Goal: Communication & Community: Answer question/provide support

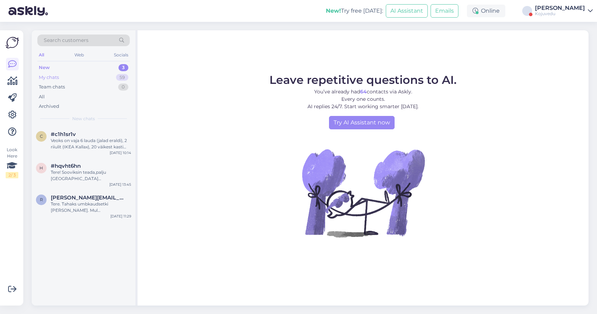
click at [63, 77] on div "My chats 59" at bounding box center [83, 78] width 92 height 10
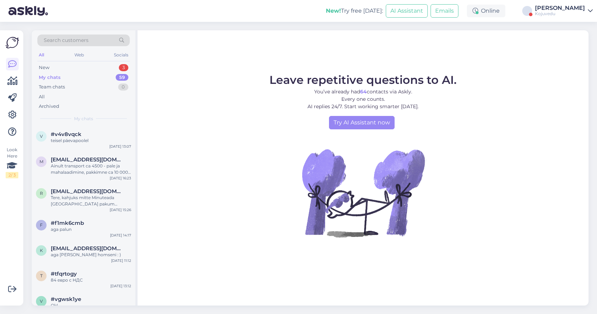
click at [565, 14] on div "Kojuvedu" at bounding box center [560, 14] width 50 height 6
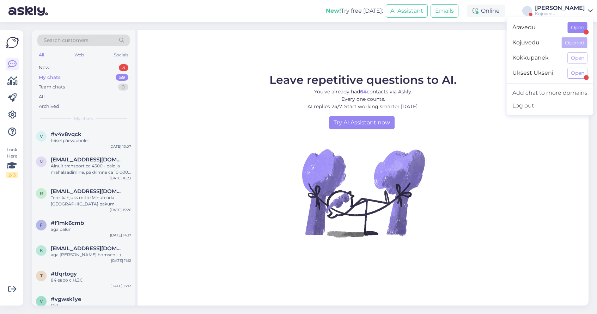
click at [573, 28] on button "Open" at bounding box center [578, 27] width 20 height 11
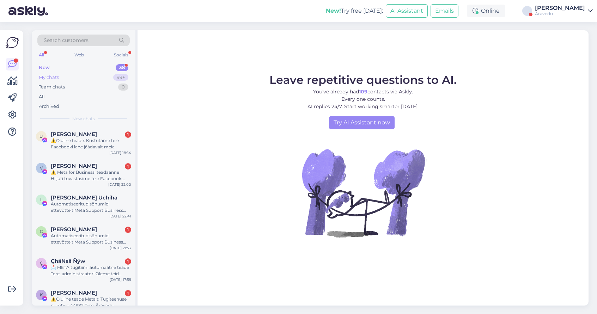
click at [49, 76] on div "My chats" at bounding box center [49, 77] width 20 height 7
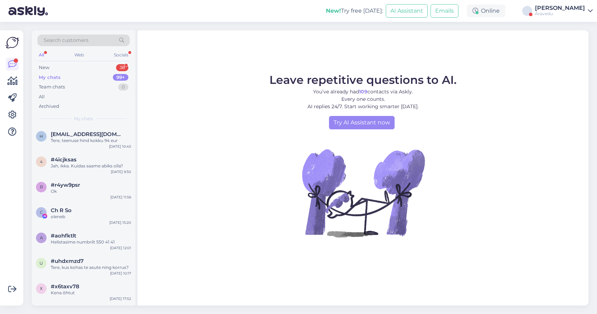
click at [584, 11] on div "[PERSON_NAME]" at bounding box center [560, 8] width 50 height 6
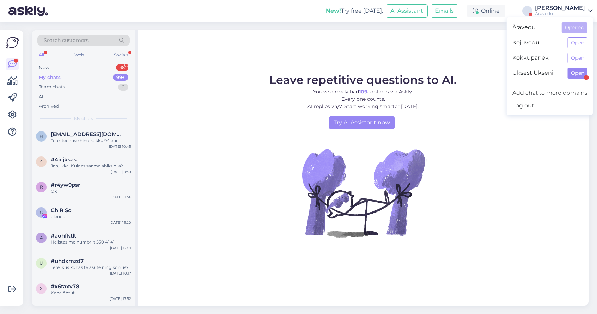
click at [575, 72] on button "Open" at bounding box center [578, 73] width 20 height 11
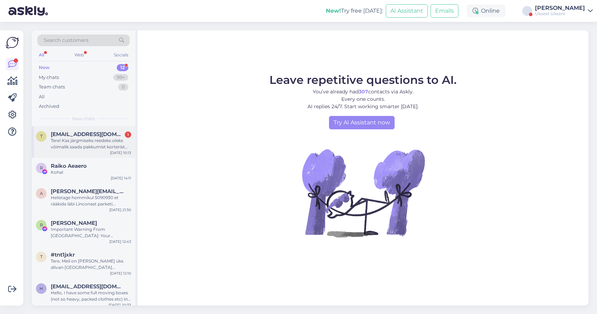
click at [74, 140] on div "Tere! Kas järgmiseks reedeks oleks võimalik saada pakkumist korterist mööbli ja…" at bounding box center [91, 144] width 80 height 13
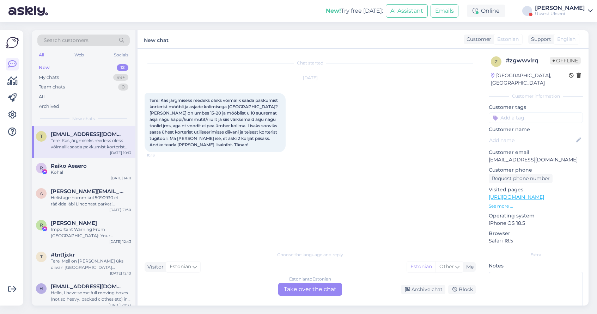
click at [290, 290] on div "Estonian to Estonian Take over the chat" at bounding box center [310, 289] width 64 height 13
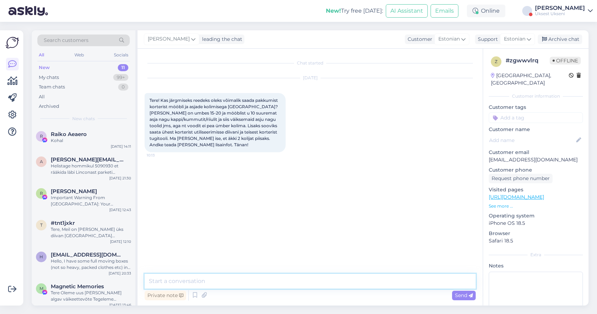
click at [249, 284] on textarea at bounding box center [310, 281] width 331 height 15
type textarea "Tere, vabandust, et varem ei saanud vastata"
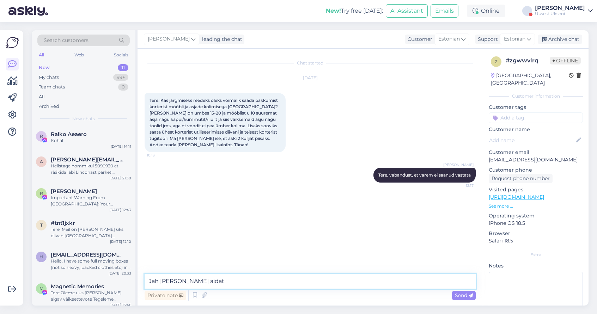
type textarea "Jah [PERSON_NAME] aidata"
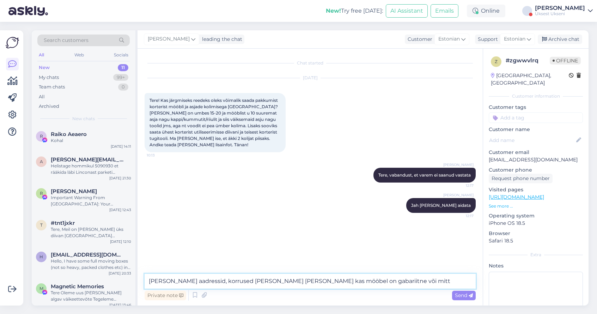
type textarea "[PERSON_NAME] aadressid, korrused [PERSON_NAME] [PERSON_NAME] kas mööbel on gab…"
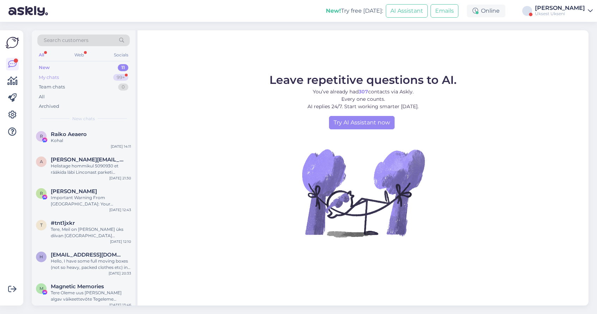
click at [73, 74] on div "My chats 99+" at bounding box center [83, 78] width 92 height 10
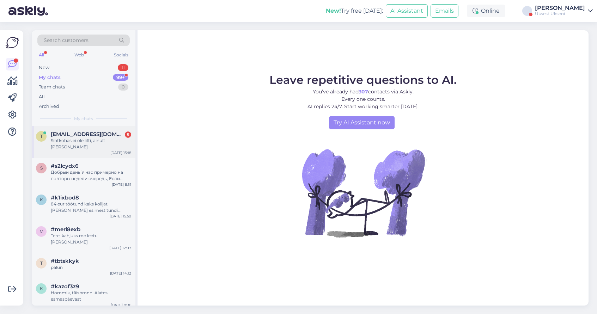
click at [98, 140] on div "Sihtkohas ei ole lifti, ainult [PERSON_NAME]" at bounding box center [91, 144] width 80 height 13
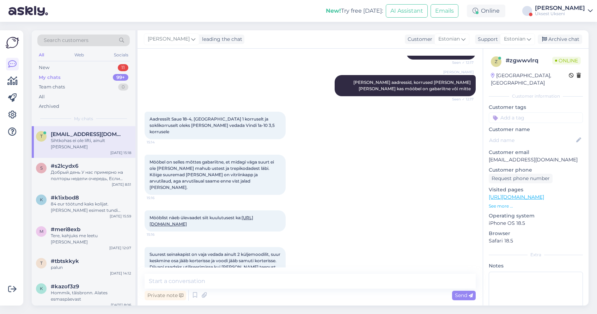
scroll to position [165, 0]
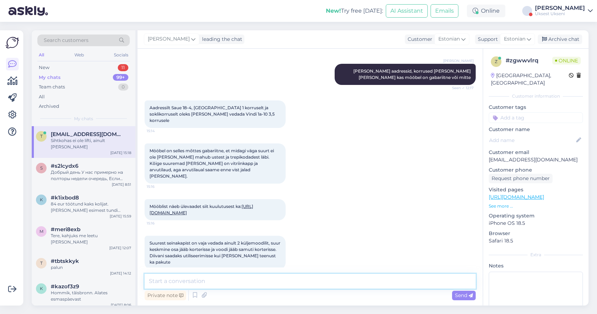
click at [200, 281] on textarea at bounding box center [310, 281] width 331 height 15
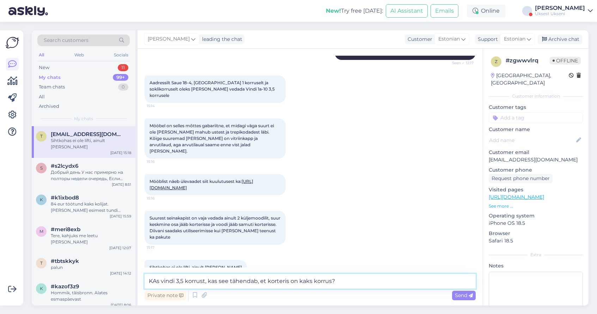
scroll to position [190, 0]
type textarea "KAs vindi 3,5 korrust, kas see tähendab, et korteris on kaks korrus?"
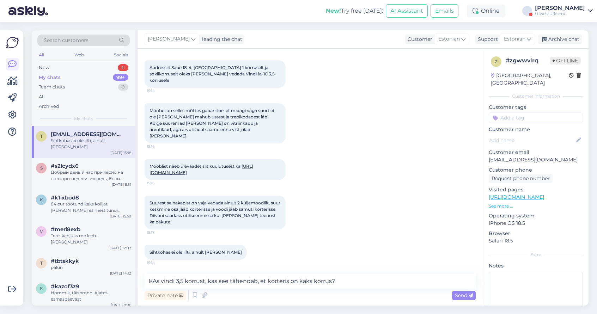
scroll to position [205, 0]
click at [355, 278] on textarea "KAs vindi 3,5 korrust, kas see tähendab, et korteris on kaks korrus?" at bounding box center [310, 281] width 331 height 15
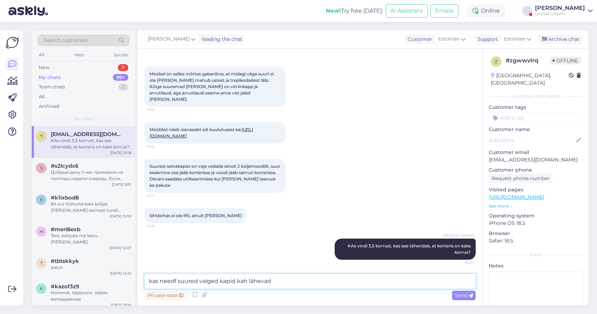
type textarea "kas needf suured valged kapid kah lähevad?"
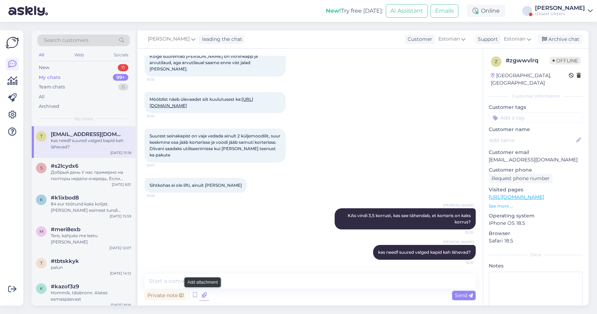
click at [200, 297] on icon at bounding box center [204, 295] width 10 height 11
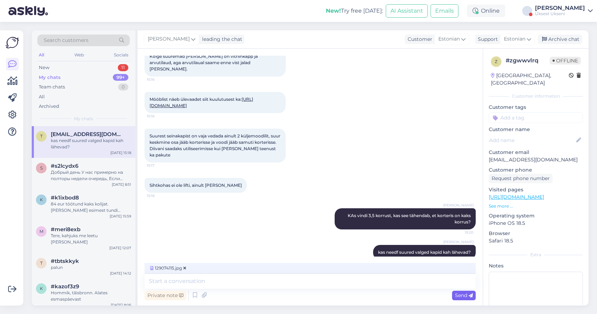
click at [463, 296] on span "Send" at bounding box center [464, 295] width 18 height 6
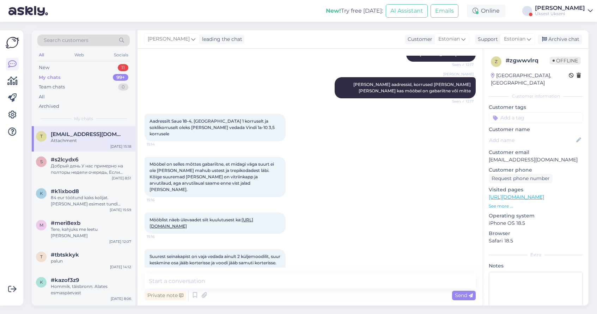
scroll to position [150, 0]
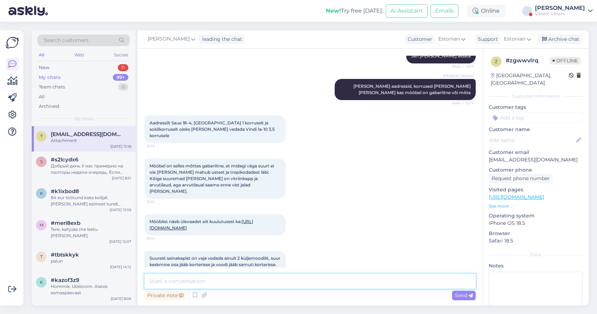
click at [219, 282] on textarea at bounding box center [310, 281] width 331 height 15
type textarea "vitriinkapi piltidel ei leidnud"
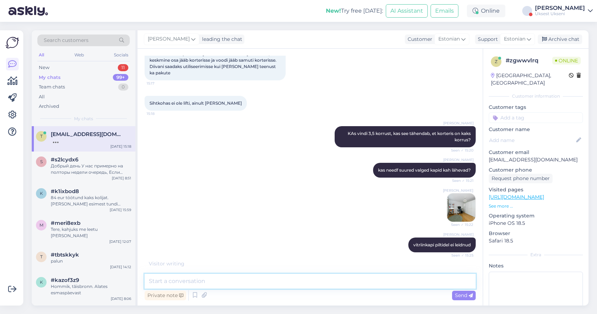
scroll to position [354, 0]
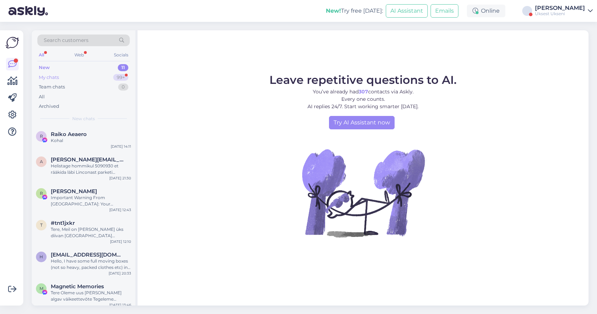
click at [54, 77] on div "My chats" at bounding box center [49, 77] width 20 height 7
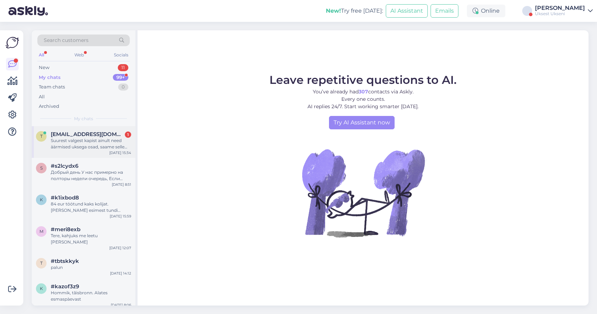
click at [105, 140] on div "Suurest valgest kapist ainult need äärmised uksega osad, saame selle enne [PERS…" at bounding box center [91, 144] width 80 height 13
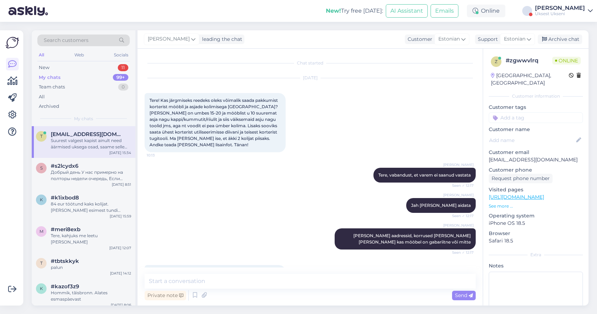
scroll to position [390, 0]
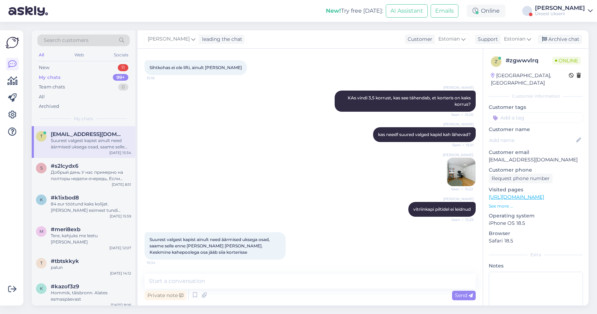
click at [463, 171] on img at bounding box center [461, 172] width 28 height 28
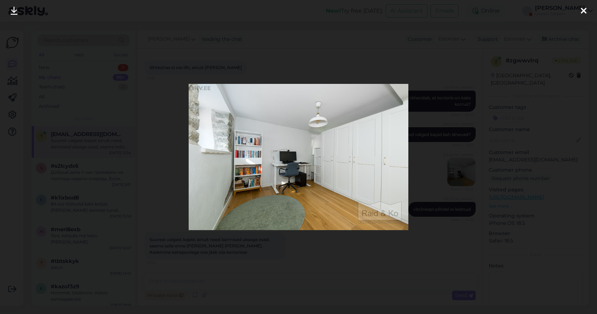
click at [582, 13] on icon at bounding box center [584, 11] width 6 height 9
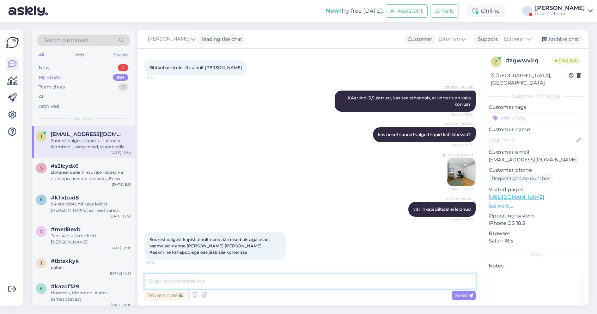
click at [211, 276] on textarea at bounding box center [310, 281] width 331 height 15
type textarea "nüüd arusaadav"
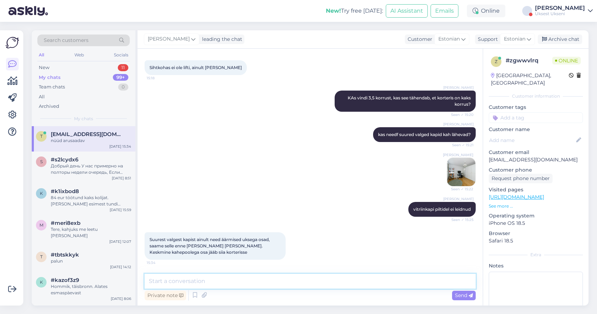
scroll to position [420, 0]
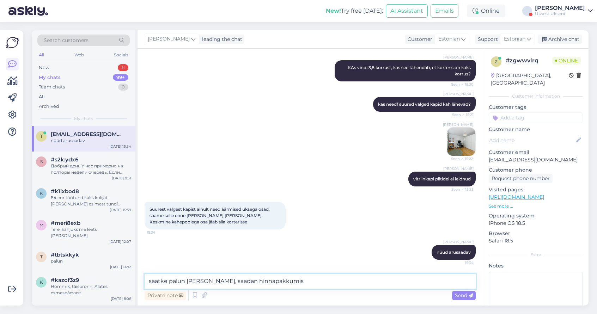
type textarea "saatke palun [PERSON_NAME], saadan hinnapakkumise"
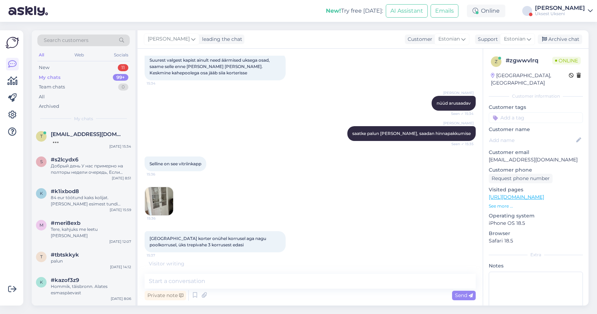
scroll to position [569, 0]
click at [156, 201] on img at bounding box center [159, 201] width 28 height 28
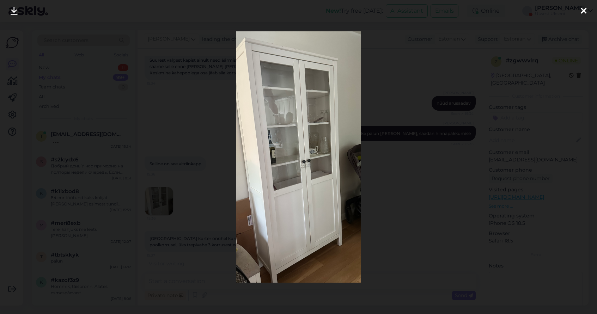
click at [404, 185] on div at bounding box center [298, 157] width 597 height 314
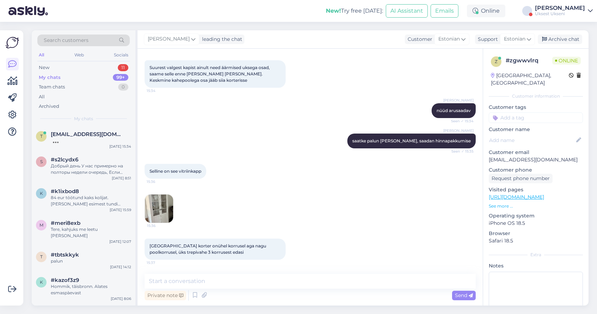
scroll to position [562, 0]
drag, startPoint x: 563, startPoint y: 154, endPoint x: 488, endPoint y: 153, distance: 74.8
click at [488, 153] on div "z # zgwwvlrq Online [GEOGRAPHIC_DATA], [GEOGRAPHIC_DATA] Customer information C…" at bounding box center [535, 197] width 105 height 297
copy p "[EMAIL_ADDRESS][DOMAIN_NAME]"
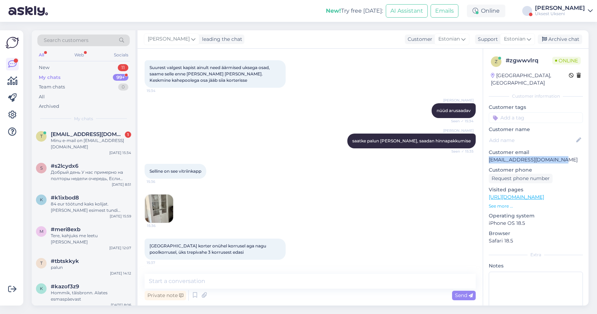
scroll to position [592, 0]
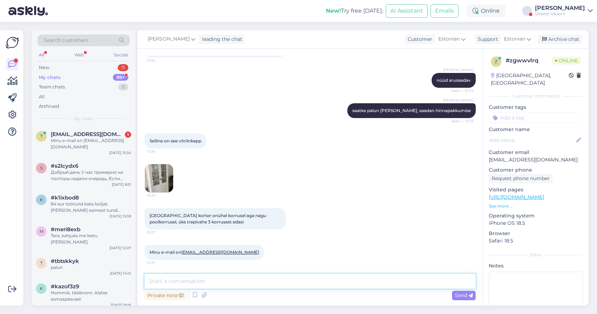
click at [199, 279] on textarea at bounding box center [310, 281] width 331 height 15
type textarea "aitäh, vasrti saadame hinnapakkumise"
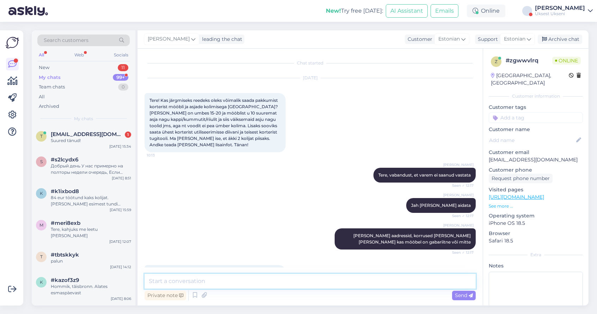
scroll to position [653, 0]
